Goal: Find specific page/section: Find specific page/section

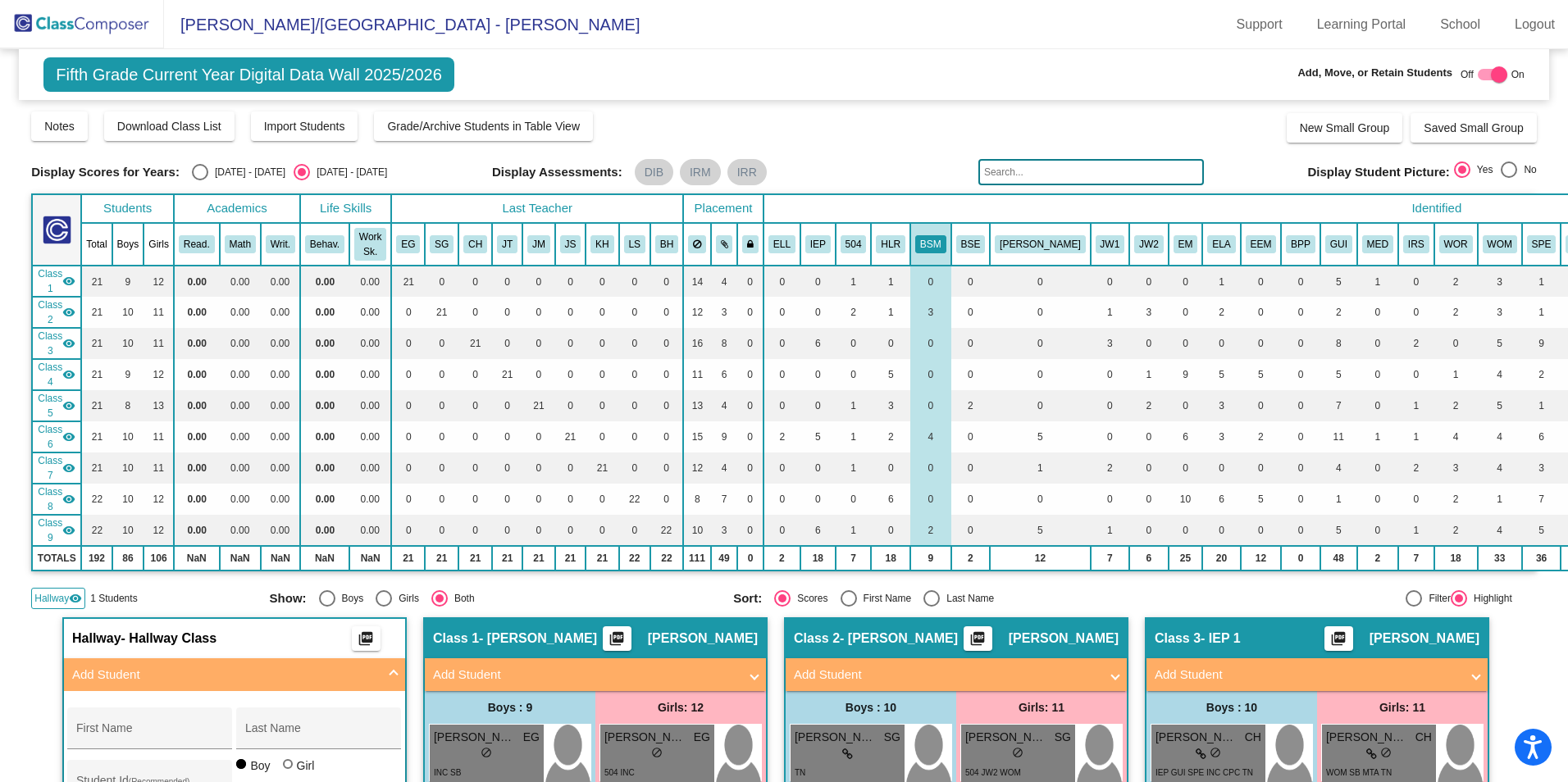
scroll to position [2103, 0]
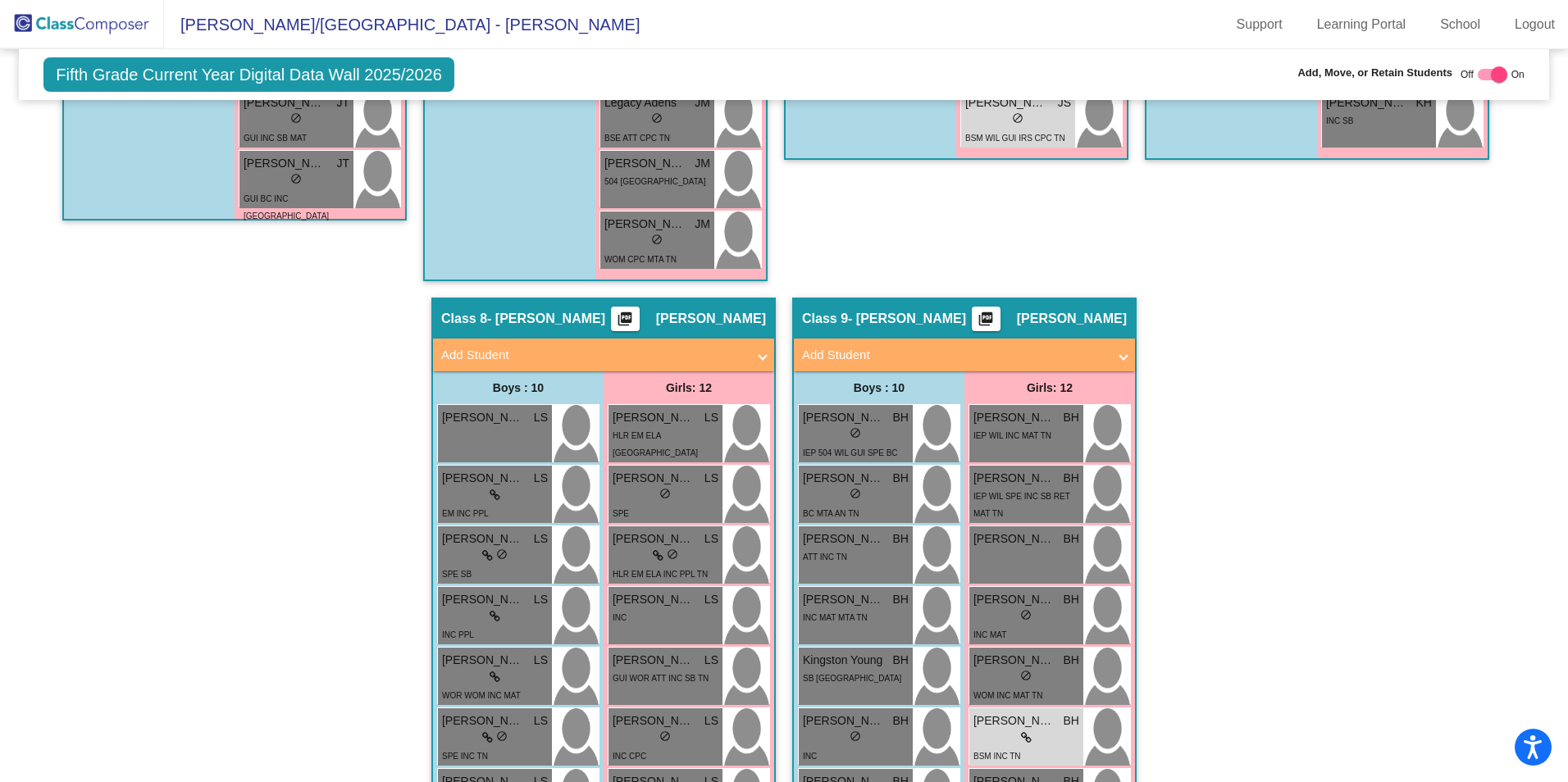
click at [96, 29] on img at bounding box center [81, 24] width 164 height 48
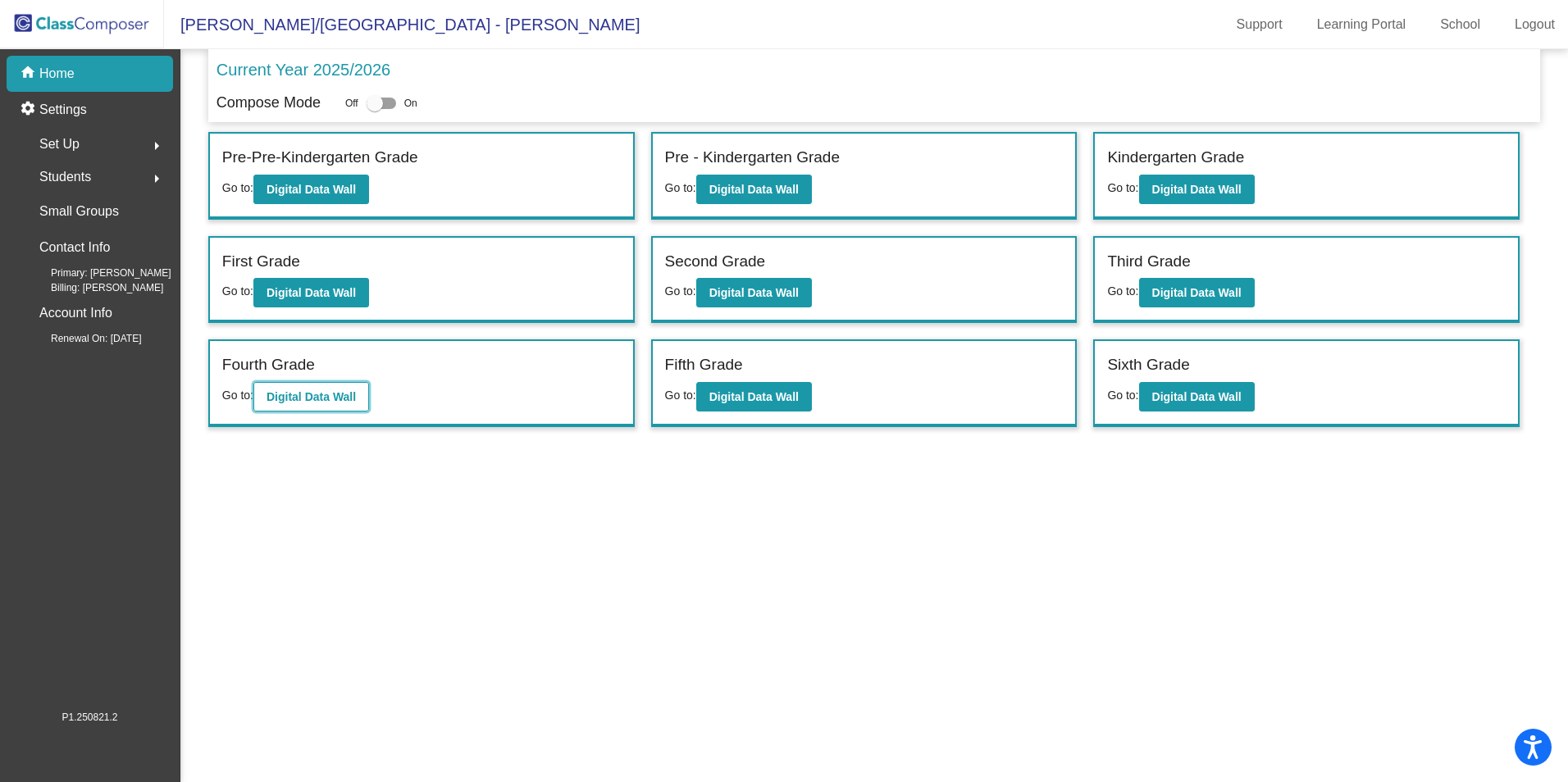
click at [323, 394] on b "Digital Data Wall" at bounding box center [311, 396] width 89 height 13
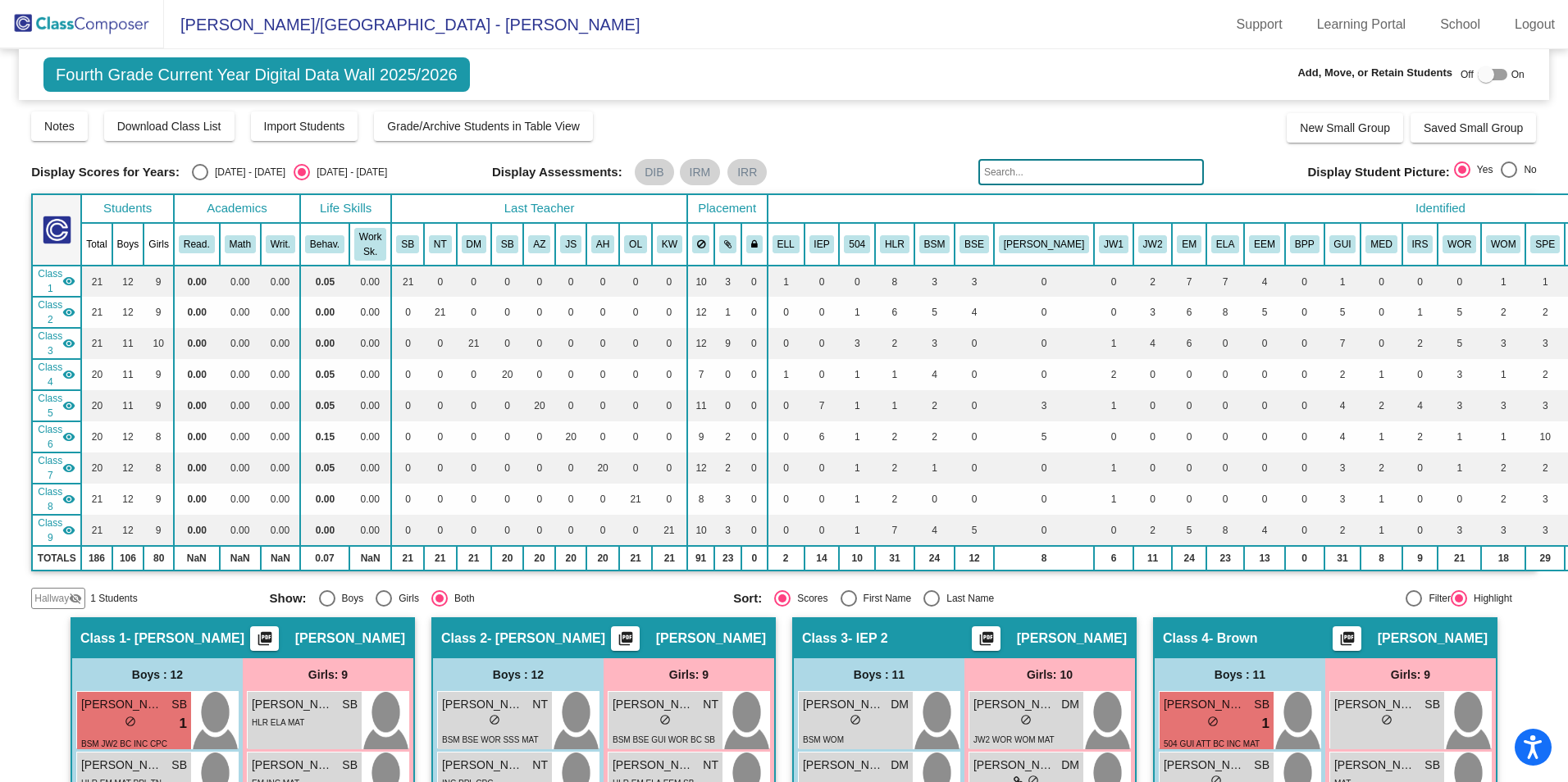
click at [1018, 182] on input "text" at bounding box center [1091, 172] width 226 height 26
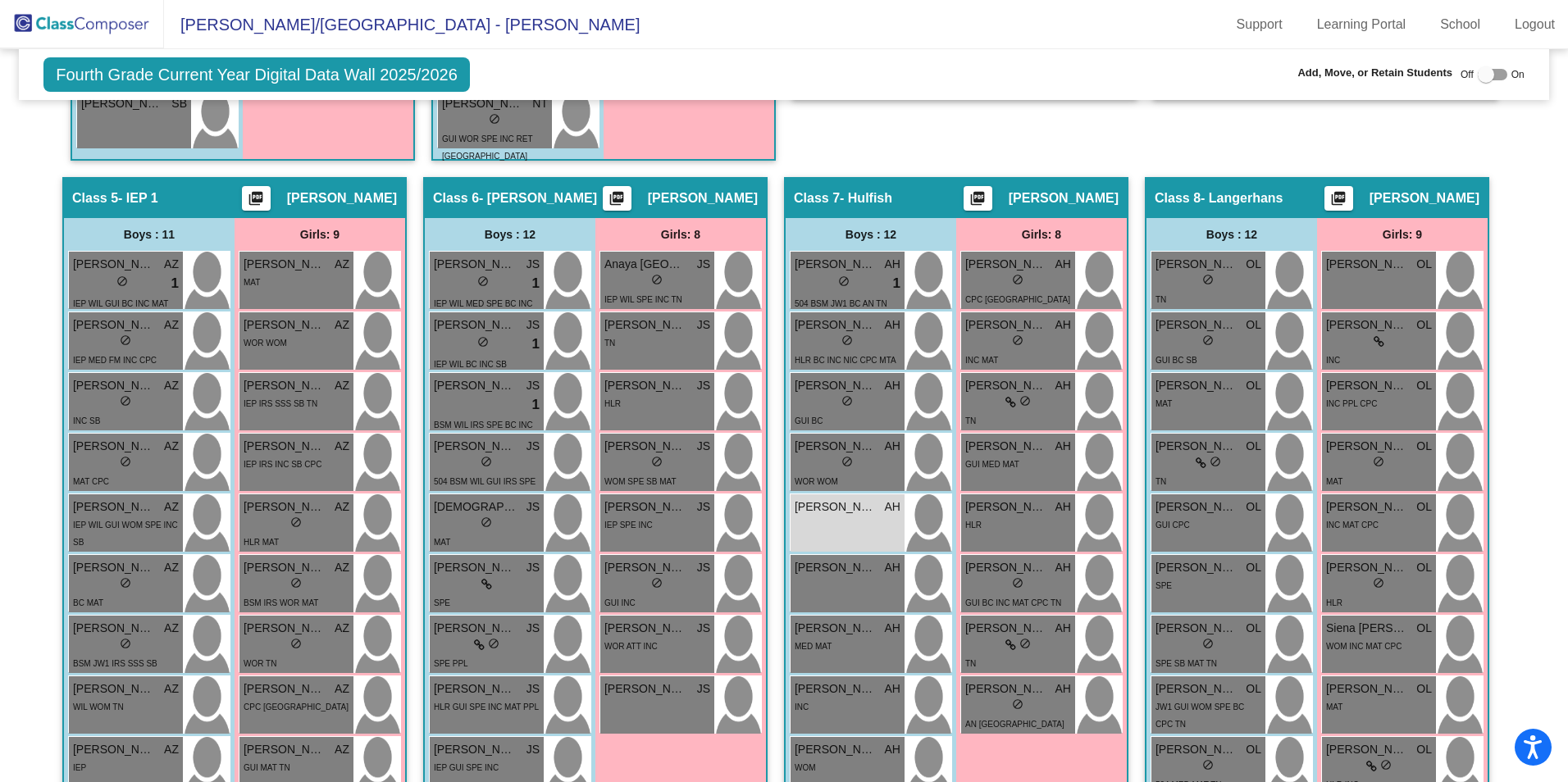
scroll to position [1148, 0]
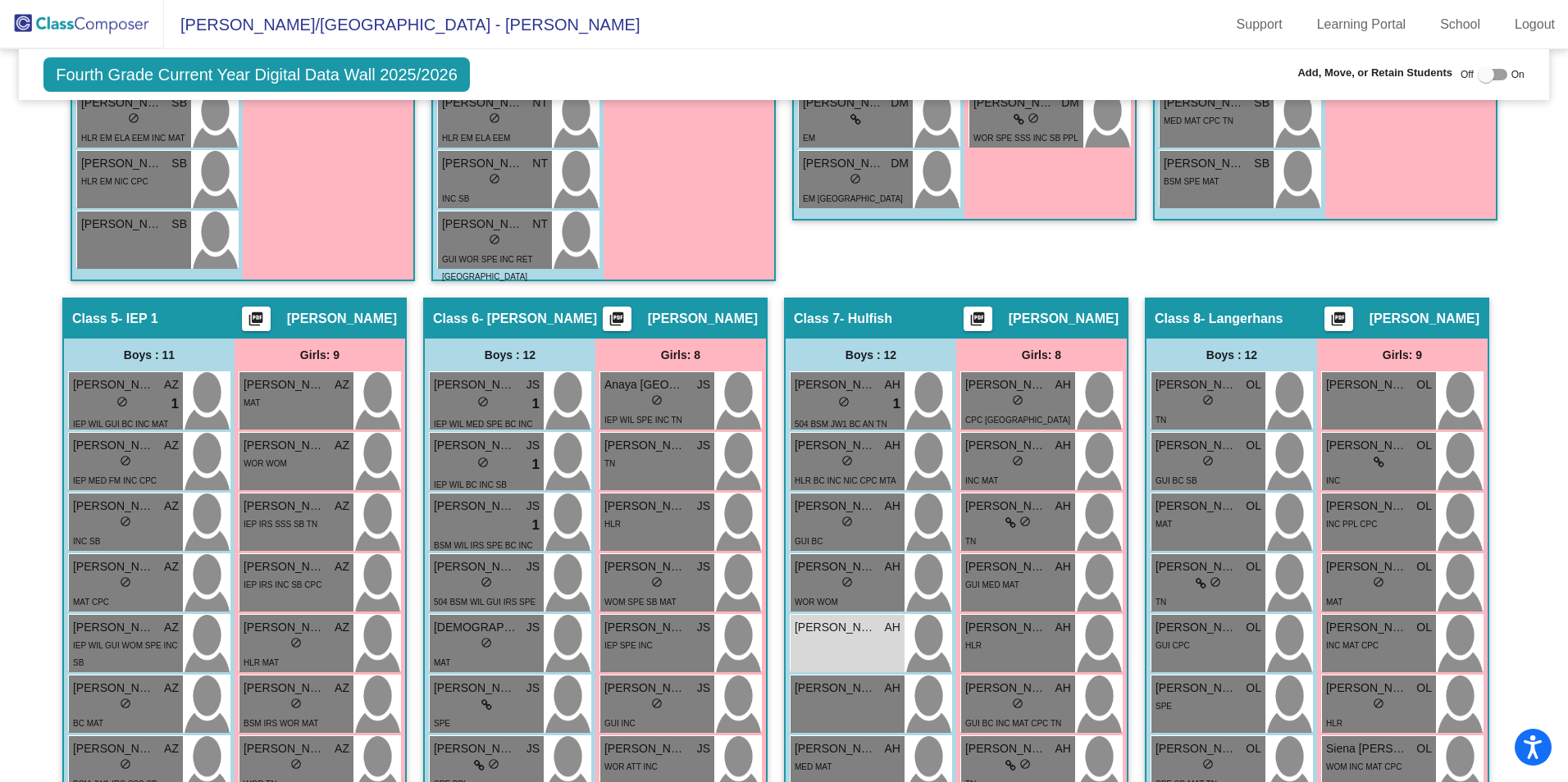
type input "[PERSON_NAME]"
